Goal: Task Accomplishment & Management: Manage account settings

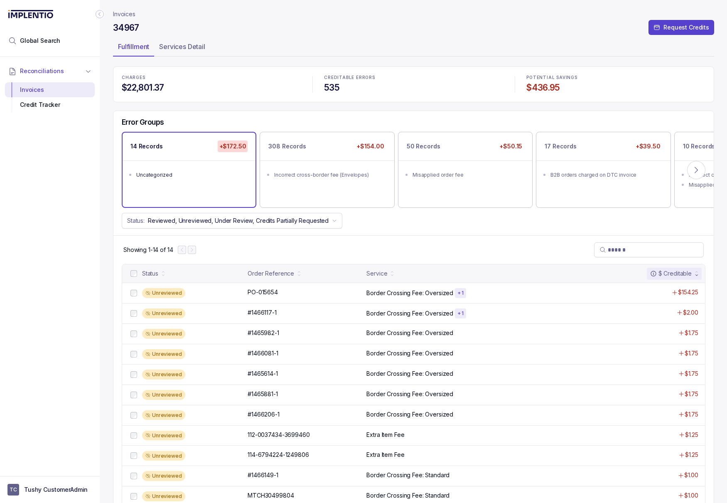
scroll to position [36, 0]
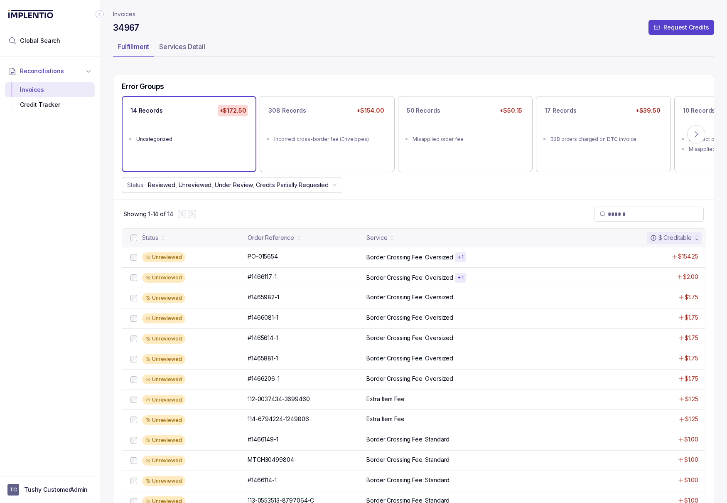
click at [125, 29] on h4 "34967" at bounding box center [126, 28] width 26 height 12
copy h4 "34967"
click at [52, 497] on aside "TC Tushy CustomerAdmin" at bounding box center [50, 489] width 100 height 27
click at [44, 487] on p "Tushy CustomerAdmin" at bounding box center [56, 489] width 64 height 8
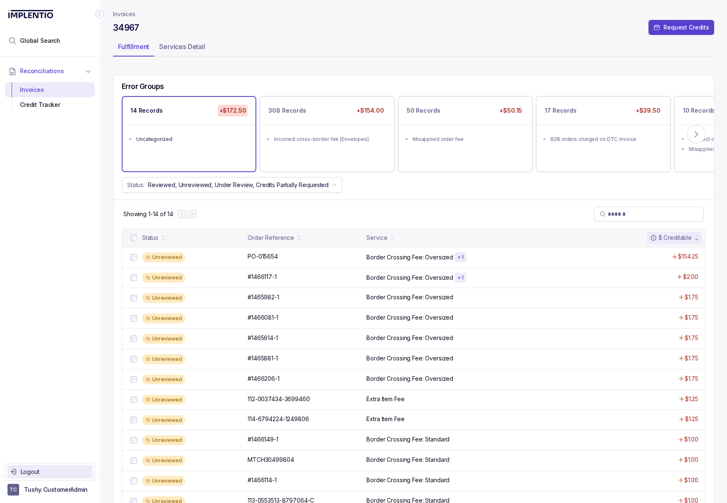
click at [20, 468] on div "Logout" at bounding box center [50, 472] width 79 height 10
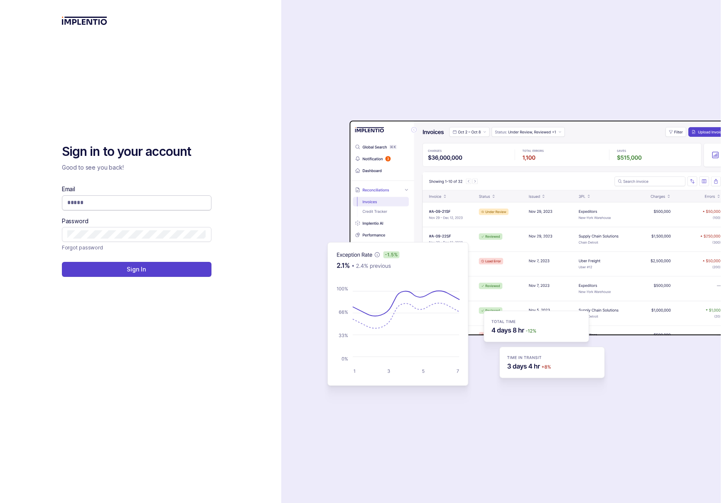
click at [109, 206] on input "Email" at bounding box center [136, 202] width 139 height 8
type input "**********"
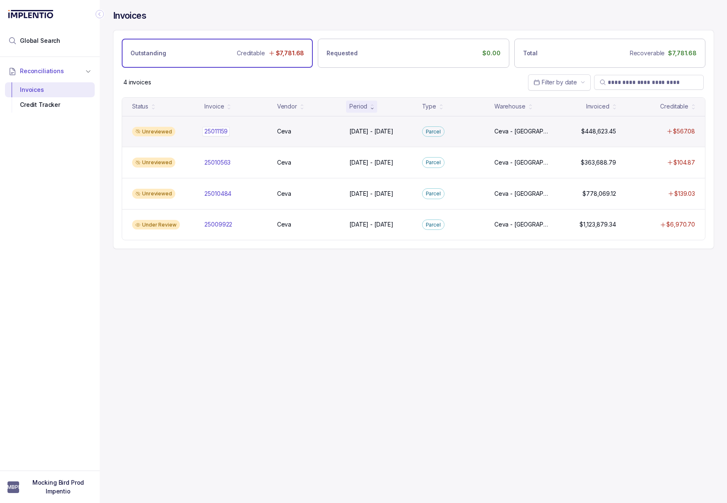
click at [225, 131] on p "25011159" at bounding box center [215, 131] width 27 height 9
click at [217, 133] on p "25011159" at bounding box center [215, 131] width 27 height 9
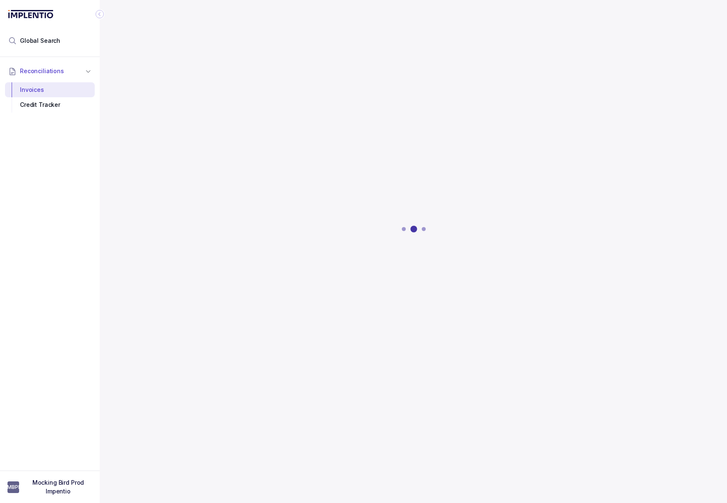
click at [217, 133] on div at bounding box center [413, 228] width 601 height 323
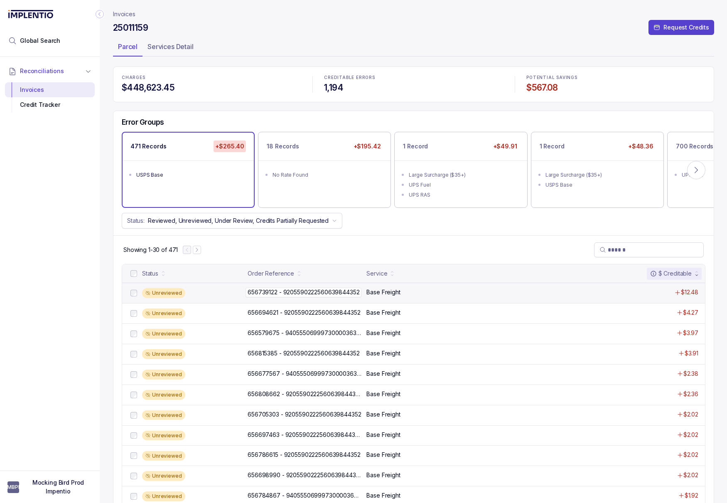
click at [354, 294] on p "656739122 - 9205590222560639844352" at bounding box center [304, 291] width 116 height 9
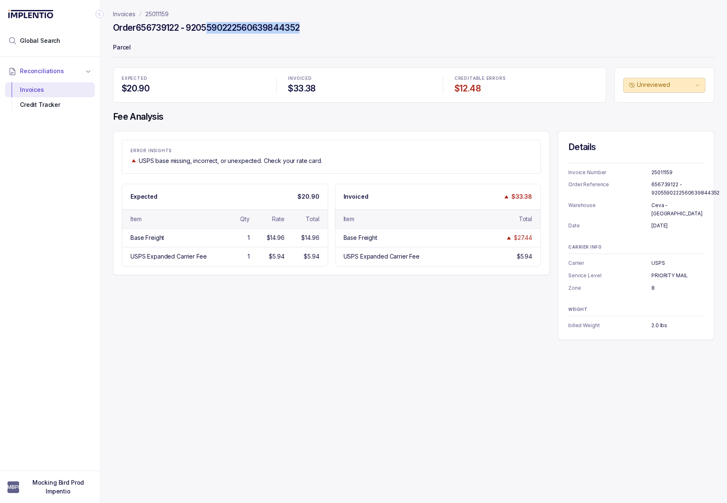
drag, startPoint x: 213, startPoint y: 30, endPoint x: 329, endPoint y: 25, distance: 116.4
click at [332, 25] on div "Order 656739122 - 9205590222560639844352" at bounding box center [413, 29] width 601 height 15
click at [145, 13] on p "25011159" at bounding box center [156, 14] width 23 height 8
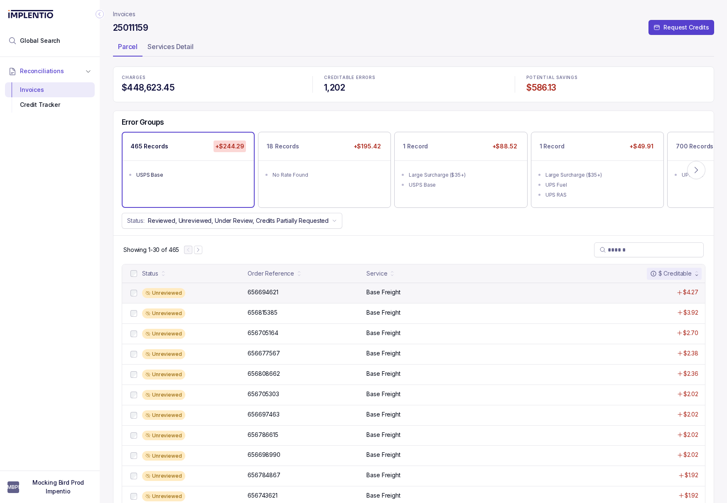
click at [320, 297] on div "Unreviewed 656694621 656694621 Base Freight $4.27" at bounding box center [413, 292] width 583 height 20
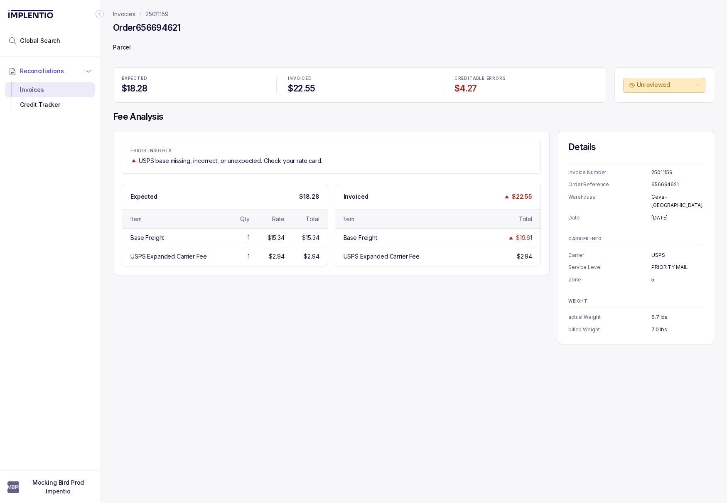
click at [159, 17] on p "25011159" at bounding box center [156, 14] width 23 height 8
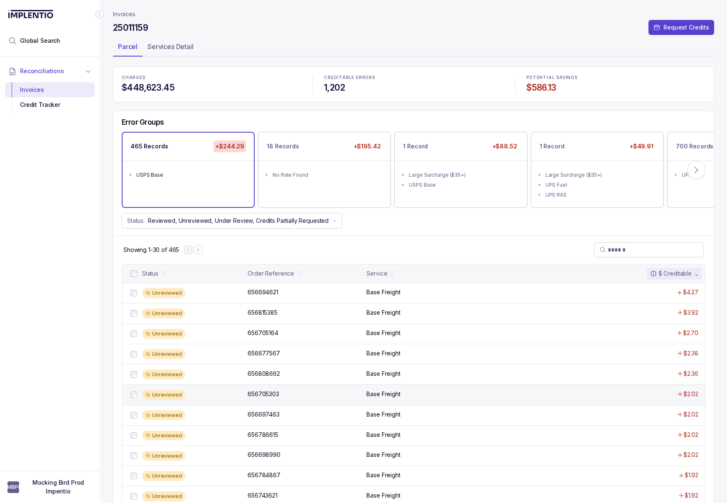
click at [280, 400] on div "Unreviewed 656705303 656705303 Base Freight $2.02" at bounding box center [413, 394] width 583 height 20
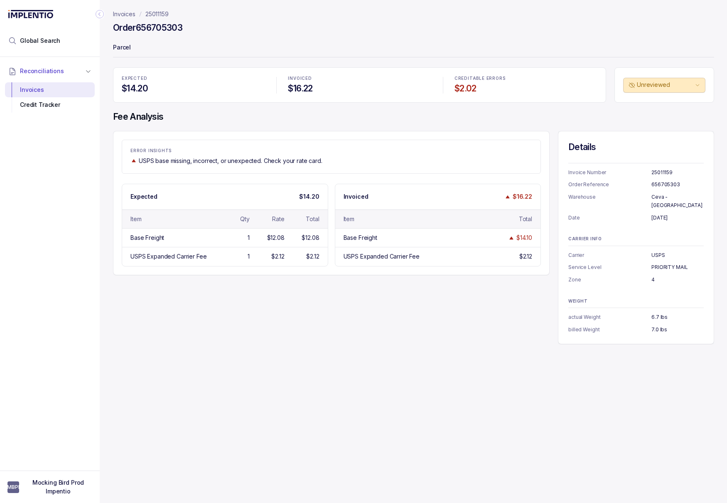
click at [163, 13] on p "25011159" at bounding box center [156, 14] width 23 height 8
